Goal: Task Accomplishment & Management: Complete application form

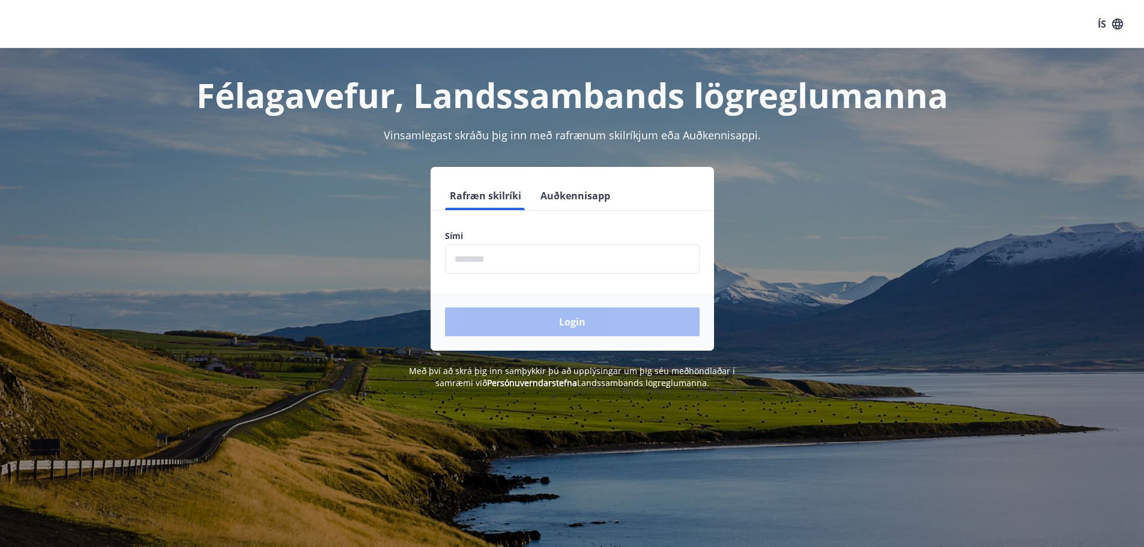
click at [501, 254] on input "phone" at bounding box center [572, 258] width 255 height 29
click at [606, 198] on button "Auðkennisapp" at bounding box center [574, 195] width 79 height 29
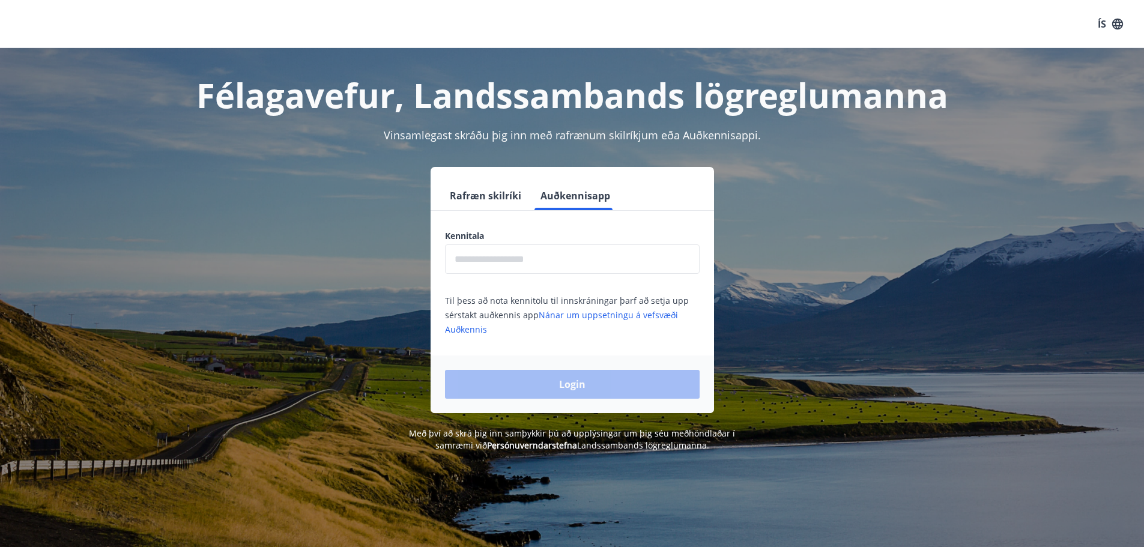
click at [529, 254] on input "text" at bounding box center [572, 258] width 255 height 29
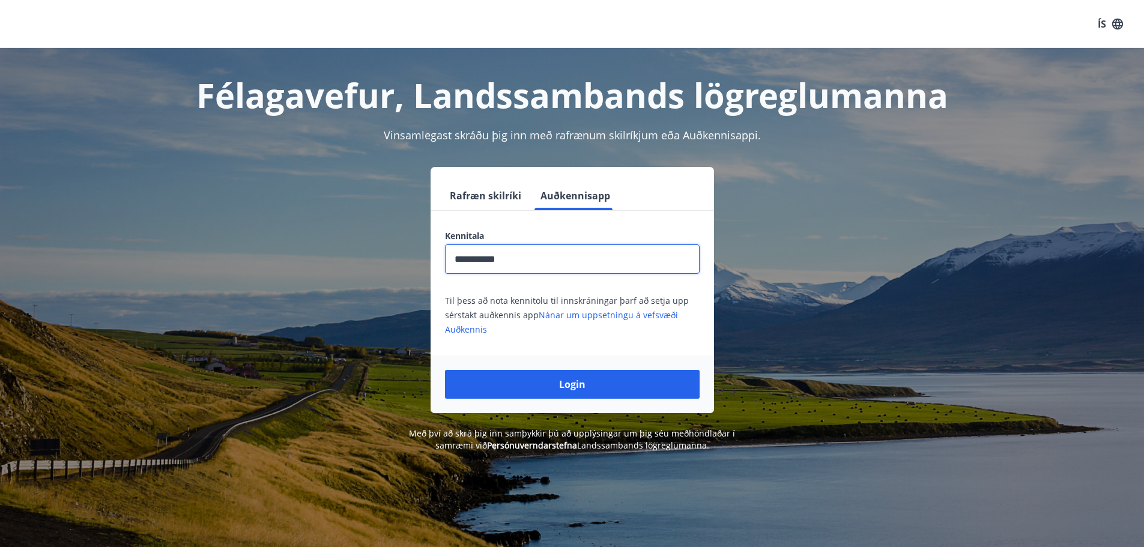
type input "**********"
click at [445, 370] on button "Login" at bounding box center [572, 384] width 255 height 29
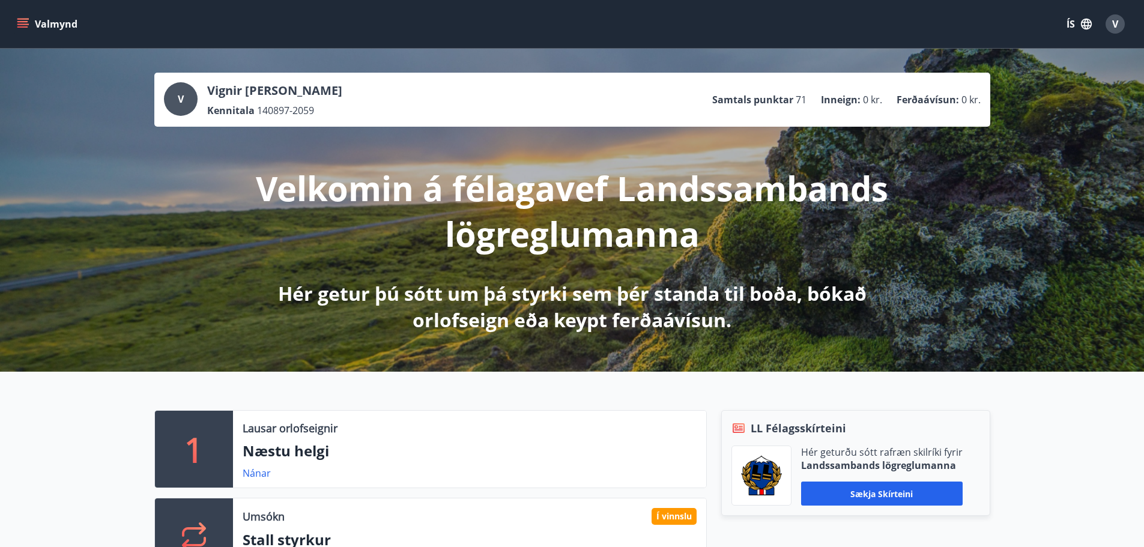
click at [13, 26] on div "Valmynd ÍS V" at bounding box center [572, 24] width 1144 height 48
click at [21, 25] on icon "menu" at bounding box center [23, 24] width 12 height 12
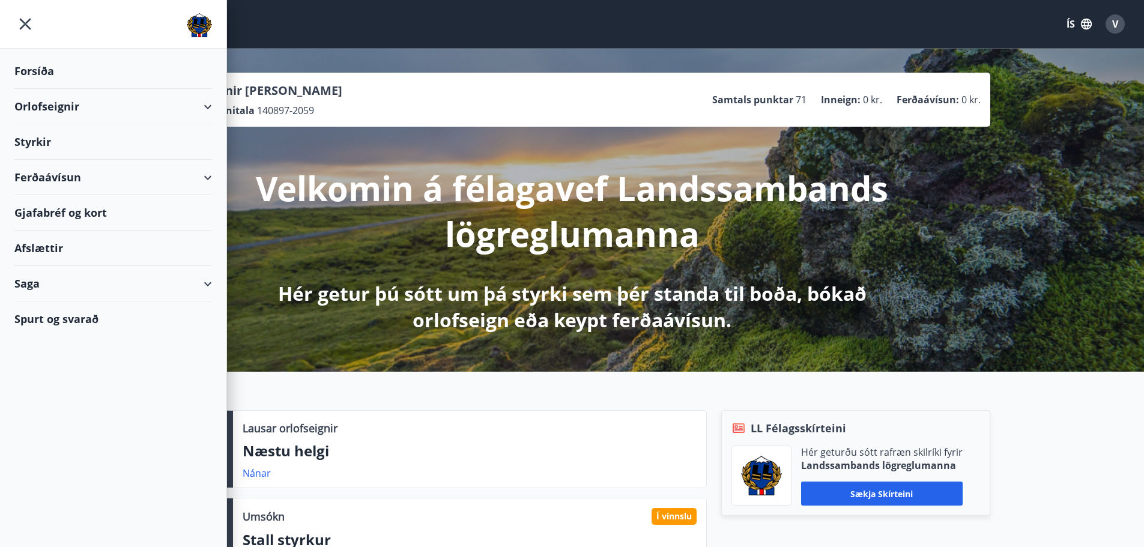
click at [35, 148] on div "Styrkir" at bounding box center [112, 141] width 197 height 35
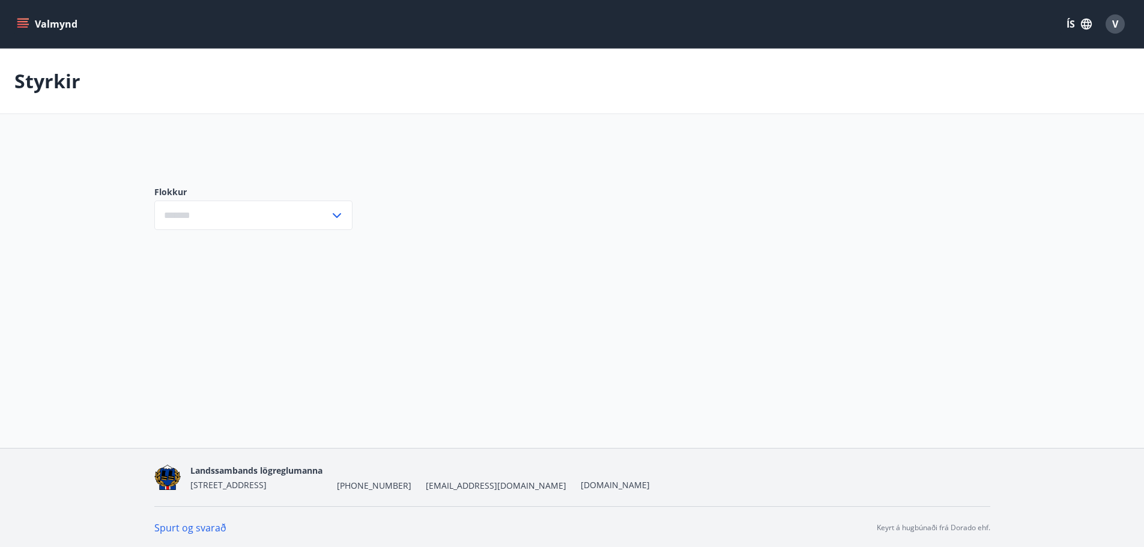
type input "***"
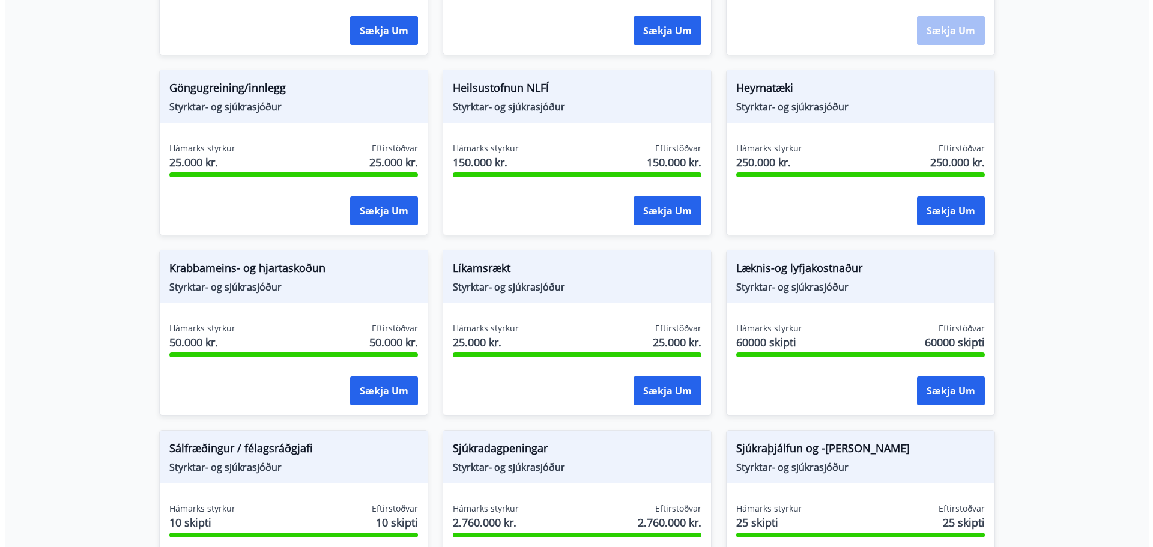
scroll to position [540, 0]
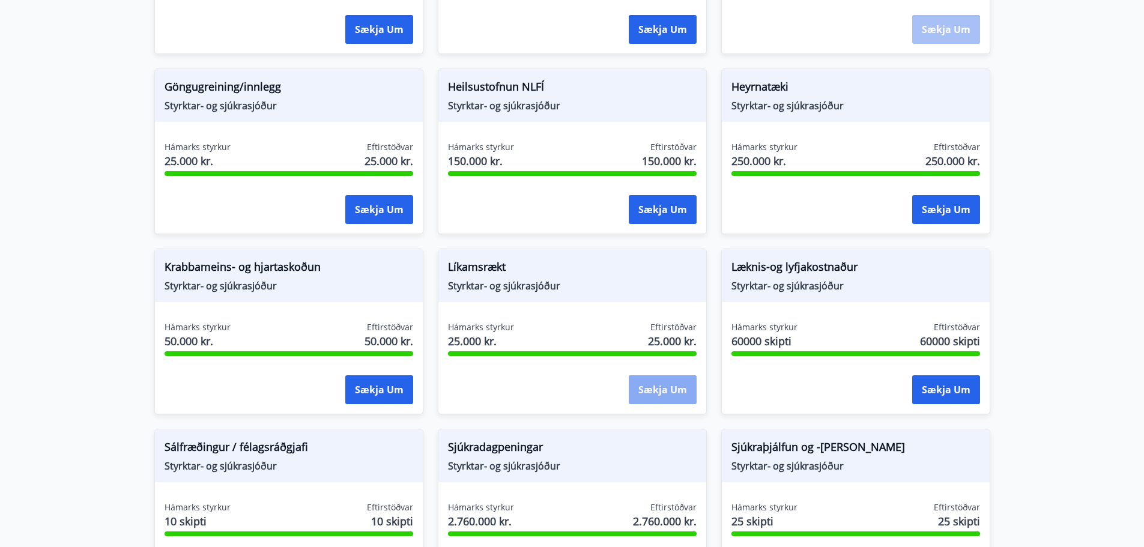
click at [657, 386] on button "Sækja um" at bounding box center [662, 389] width 68 height 29
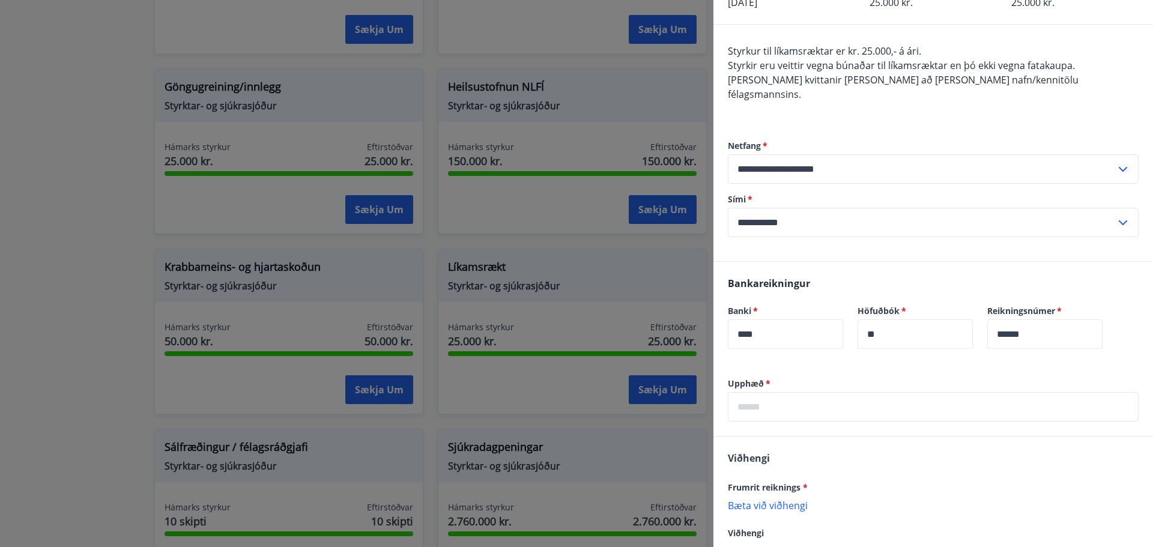
scroll to position [120, 0]
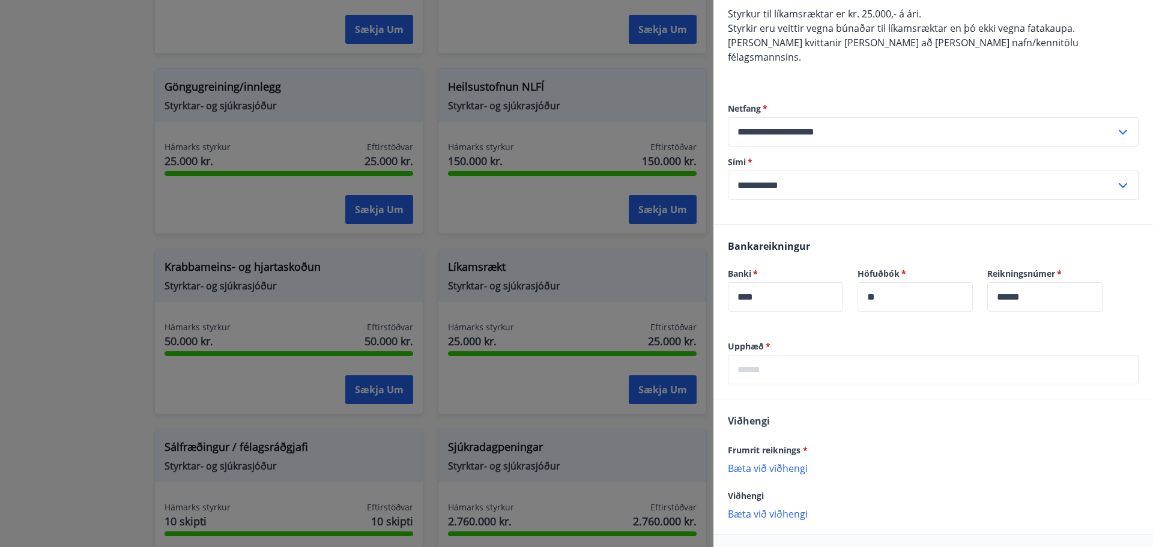
click at [754, 362] on input "text" at bounding box center [933, 369] width 411 height 29
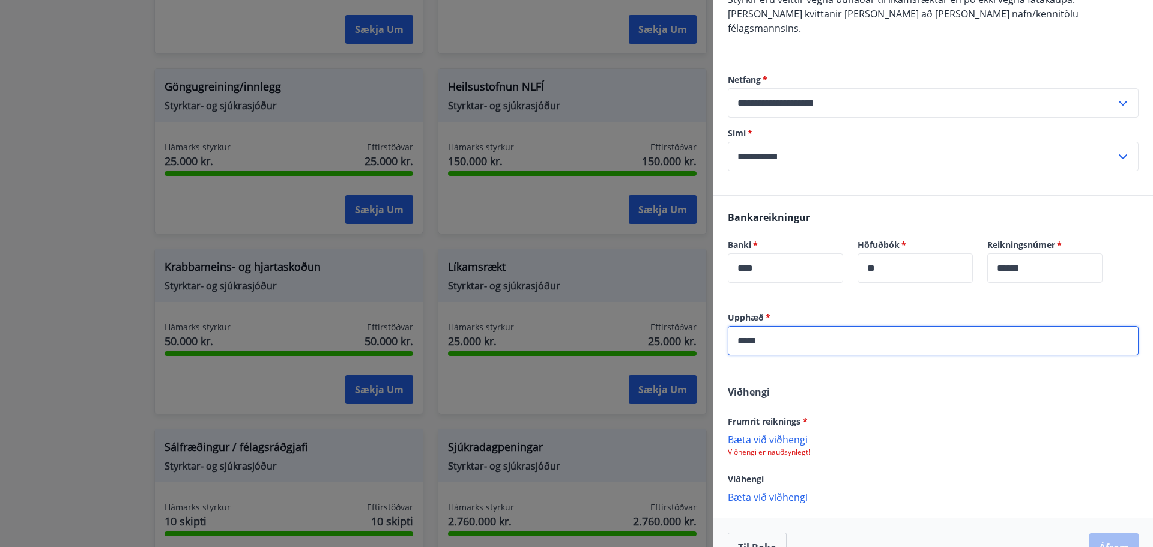
scroll to position [164, 0]
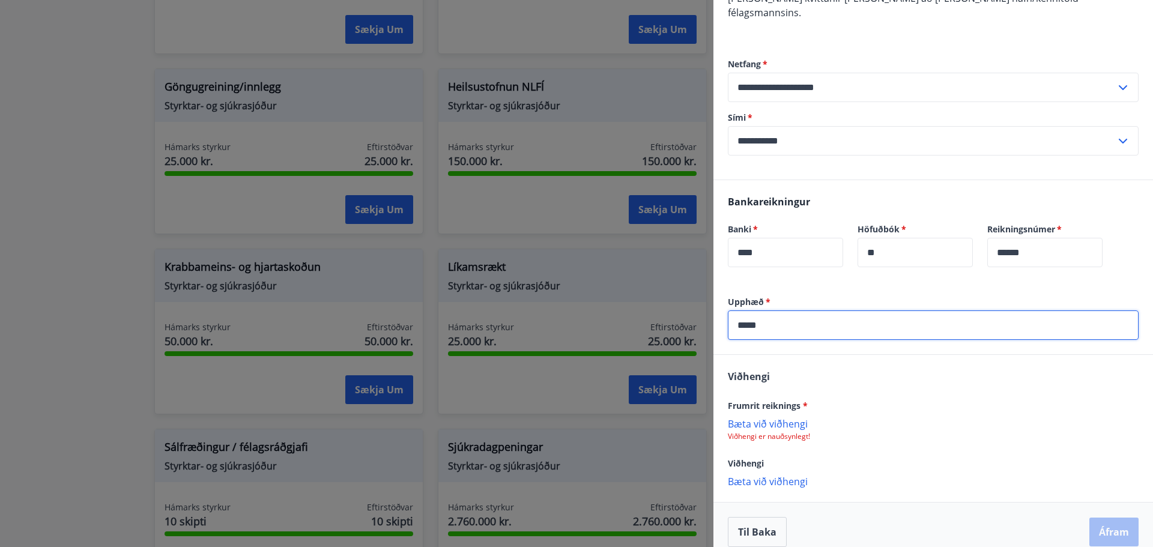
type input "*****"
click at [761, 417] on p "Bæta við viðhengi" at bounding box center [933, 423] width 411 height 12
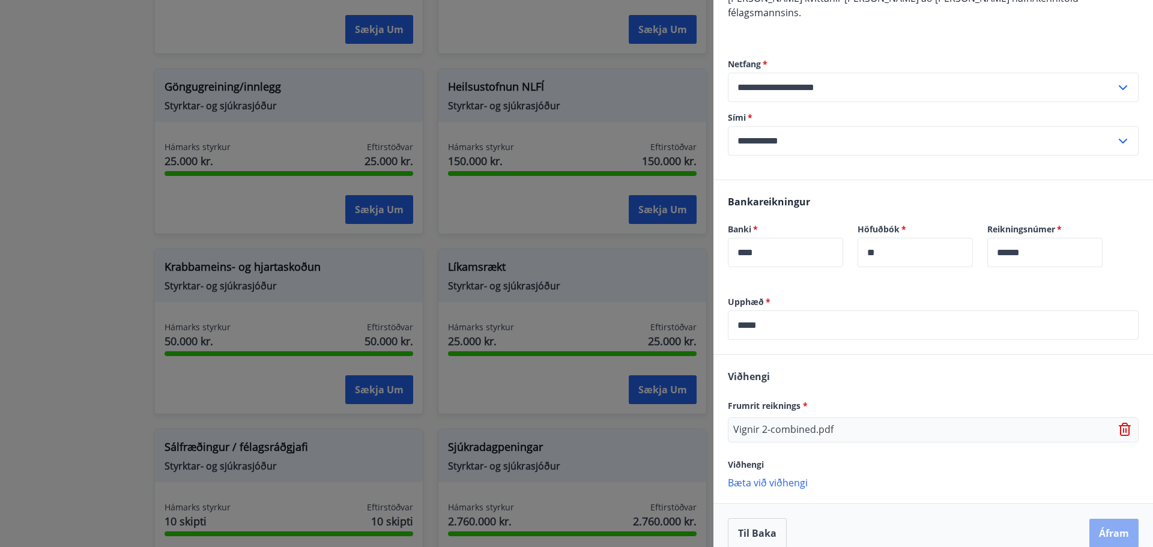
click at [1091, 519] on button "Áfram" at bounding box center [1113, 533] width 49 height 29
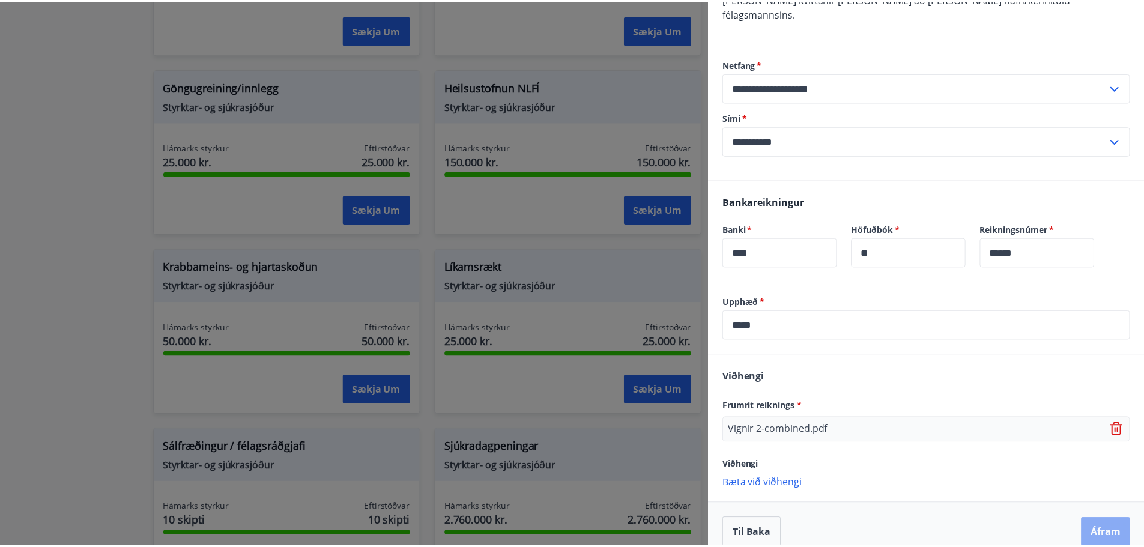
scroll to position [0, 0]
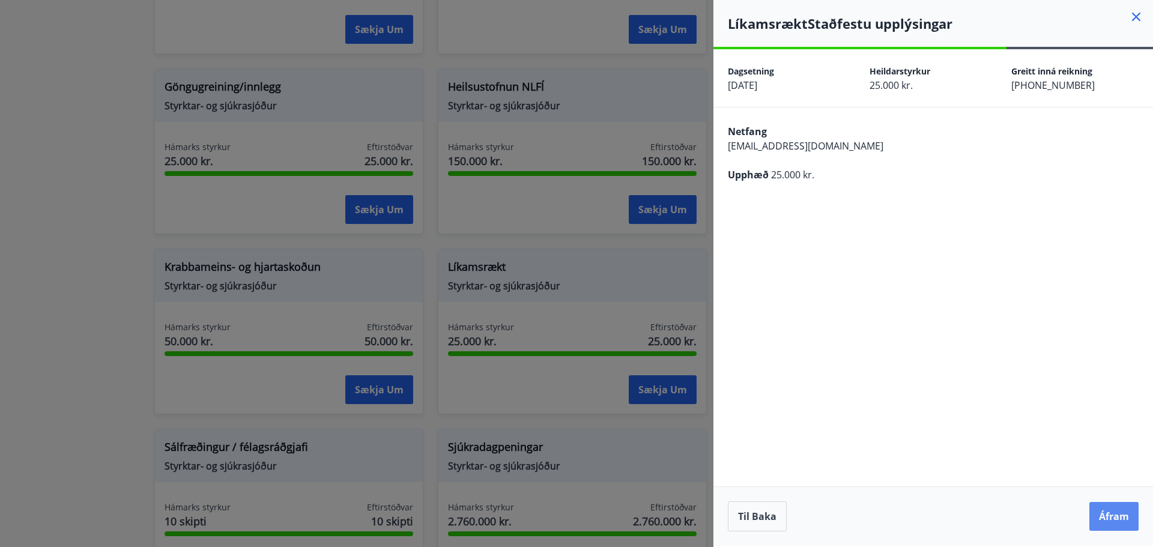
click at [1117, 517] on button "Áfram" at bounding box center [1113, 516] width 49 height 29
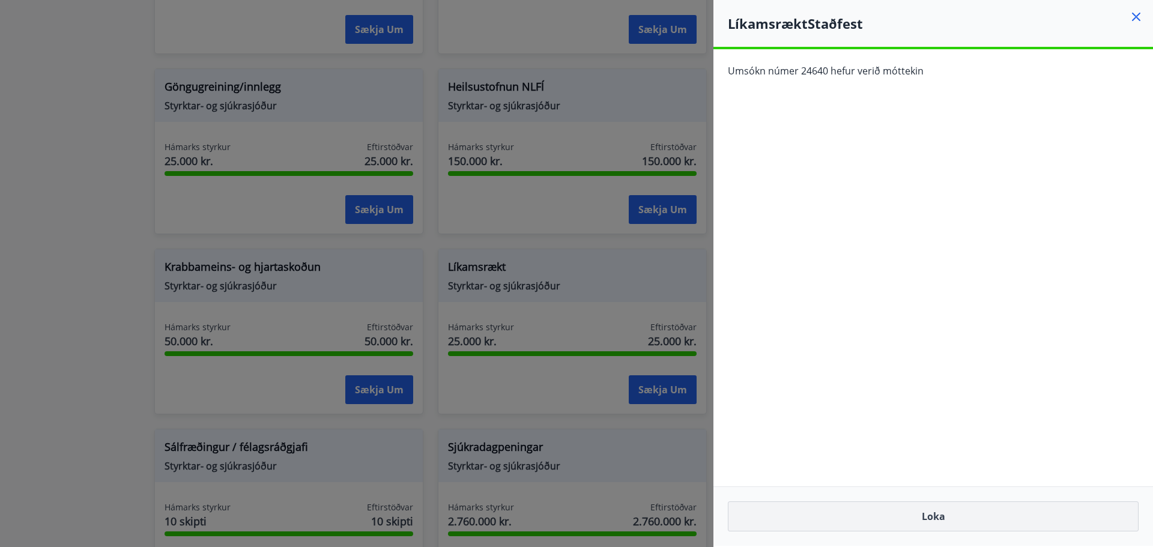
click at [953, 514] on button "Loka" at bounding box center [933, 516] width 411 height 30
